Goal: Navigation & Orientation: Find specific page/section

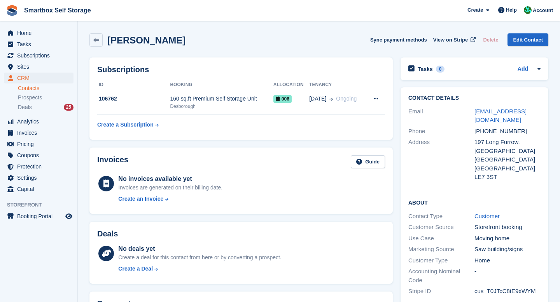
scroll to position [279, 0]
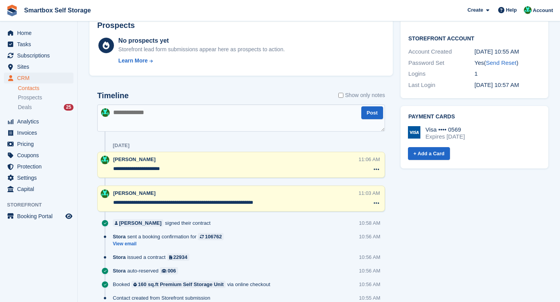
click at [34, 87] on link "Contacts" at bounding box center [46, 88] width 56 height 7
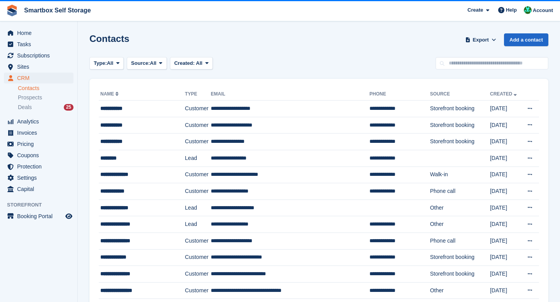
click at [498, 66] on input "text" at bounding box center [491, 63] width 113 height 13
type input "***"
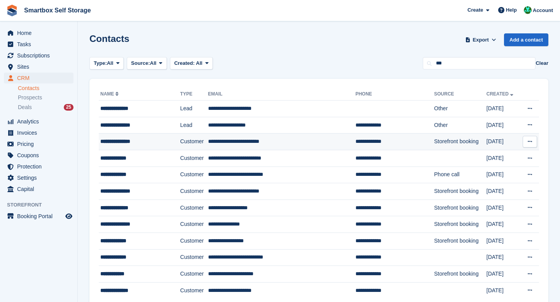
click at [203, 146] on td "Customer" at bounding box center [194, 142] width 28 height 17
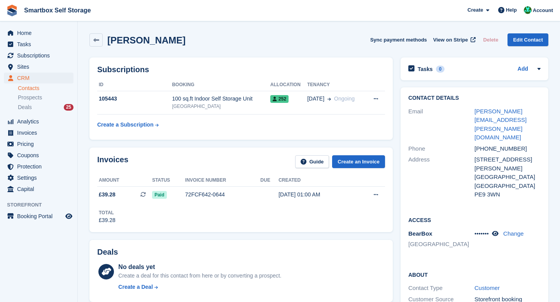
click at [42, 88] on link "Contacts" at bounding box center [46, 88] width 56 height 7
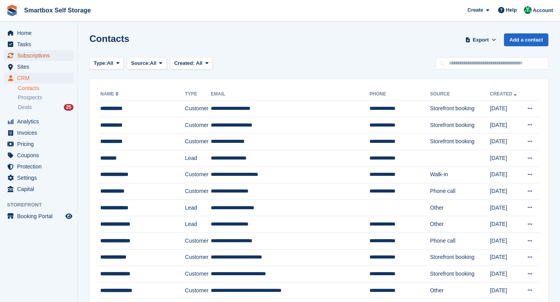
click at [37, 52] on span "Subscriptions" at bounding box center [40, 55] width 47 height 11
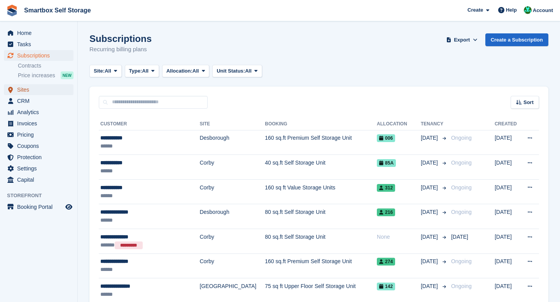
click at [28, 89] on span "Sites" at bounding box center [40, 89] width 47 height 11
click at [28, 101] on span "CRM" at bounding box center [40, 101] width 47 height 11
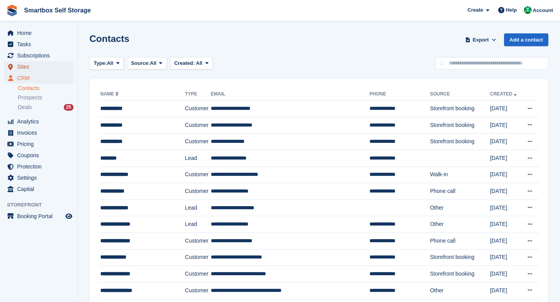
click at [35, 68] on span "Sites" at bounding box center [40, 66] width 47 height 11
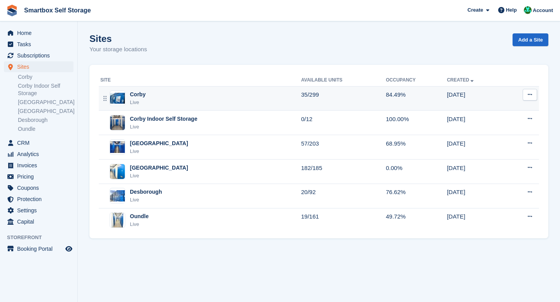
click at [131, 94] on div "Corby" at bounding box center [138, 95] width 16 height 8
